Goal: Check status

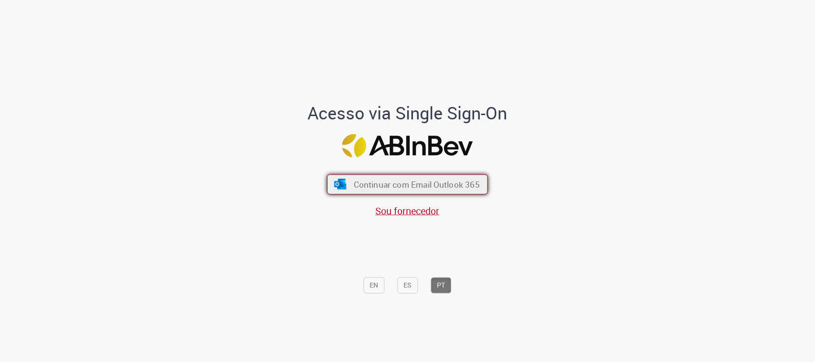
click at [452, 184] on span "Continuar com Email Outlook 365" at bounding box center [417, 184] width 126 height 11
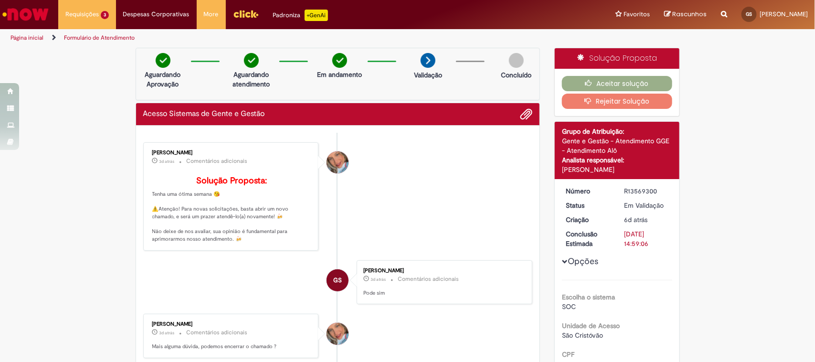
click at [244, 13] on img "Menu Cabeçalho" at bounding box center [246, 14] width 26 height 14
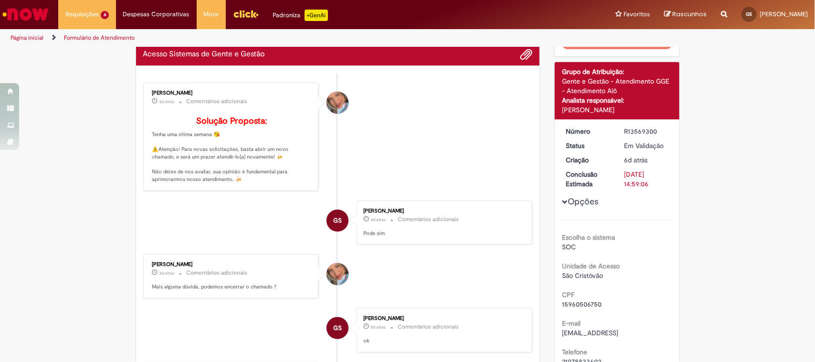
scroll to position [119, 0]
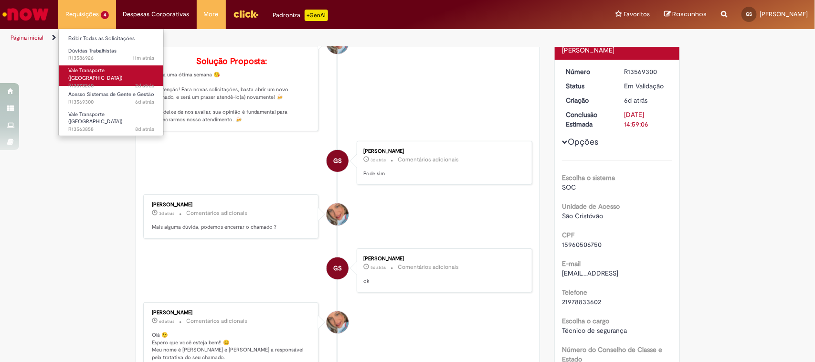
click at [97, 82] on span "2d atrás 2 dias atrás R13578260" at bounding box center [111, 86] width 86 height 8
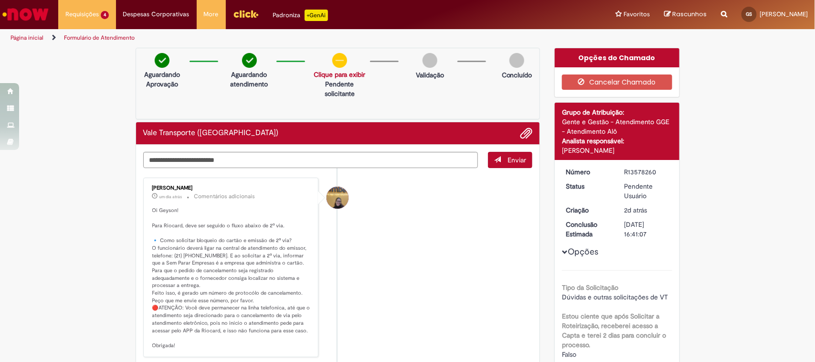
scroll to position [60, 0]
